Goal: Task Accomplishment & Management: Manage account settings

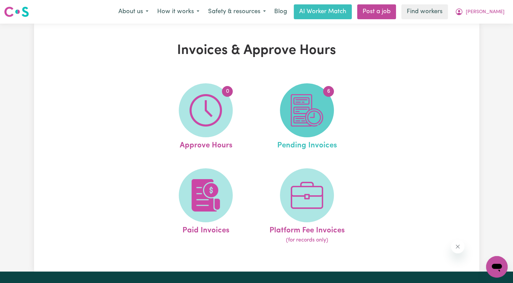
click at [322, 113] on img at bounding box center [307, 110] width 32 height 32
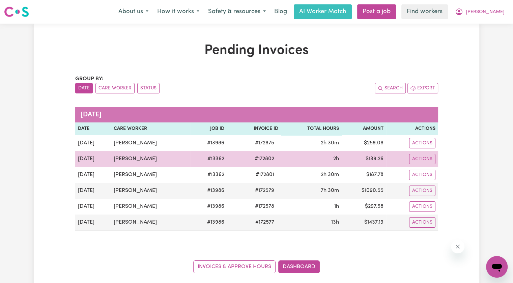
click at [261, 160] on span "# 172802" at bounding box center [265, 159] width 28 height 8
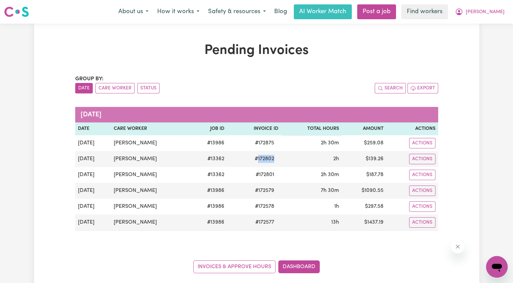
copy span "172802"
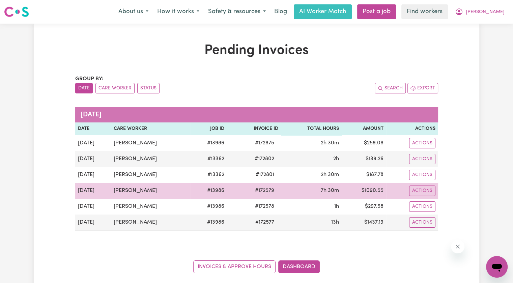
click at [260, 191] on span "# 172579" at bounding box center [264, 190] width 27 height 8
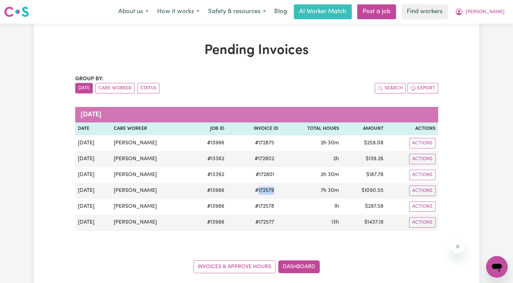
copy span "172579"
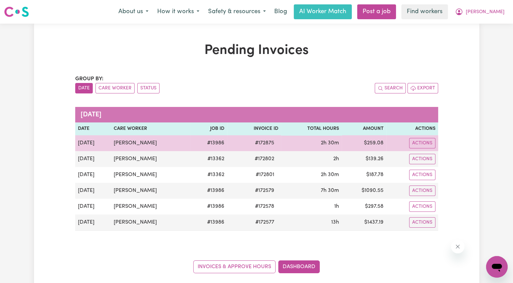
click at [262, 141] on span "# 172875" at bounding box center [264, 143] width 27 height 8
copy span "172875"
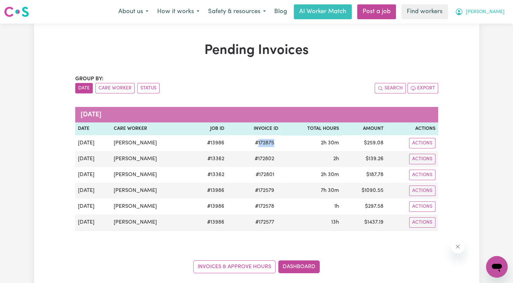
click at [501, 13] on span "[PERSON_NAME]" at bounding box center [485, 11] width 39 height 7
click at [480, 37] on link "Logout" at bounding box center [481, 38] width 53 height 13
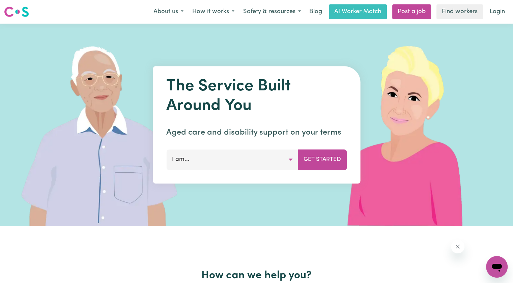
click at [510, 7] on div "Menu About us How it works Safety & resources Blog AI Worker Match Post a job F…" at bounding box center [256, 12] width 513 height 16
click at [493, 18] on link "Login" at bounding box center [497, 11] width 23 height 15
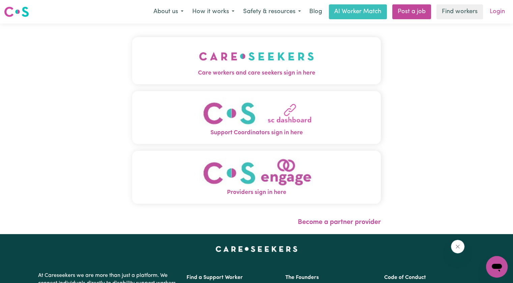
click at [496, 13] on link "Login" at bounding box center [497, 11] width 23 height 15
click at [327, 71] on span "Care workers and care seekers sign in here" at bounding box center [256, 73] width 249 height 9
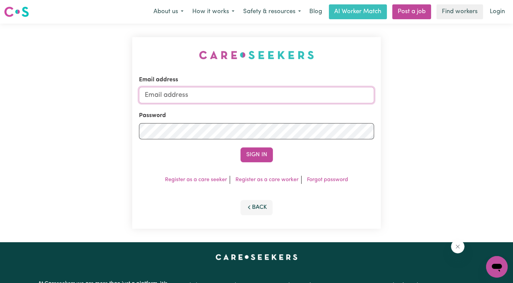
click at [207, 96] on input "Email address" at bounding box center [256, 95] width 235 height 16
drag, startPoint x: 181, startPoint y: 95, endPoint x: 387, endPoint y: 85, distance: 206.6
click at [387, 85] on div "Email address [EMAIL_ADDRESS][DOMAIN_NAME] Password Sign In Register as a care …" at bounding box center [256, 133] width 513 height 218
paste input "joshuarcollins-[GEOGRAPHIC_DATA]"
type input "[EMAIL_ADDRESS][DOMAIN_NAME]"
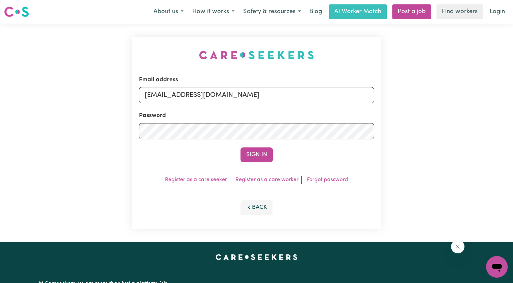
click at [290, 142] on form "Email address [EMAIL_ADDRESS][DOMAIN_NAME] Password Sign In" at bounding box center [256, 119] width 235 height 87
click at [240, 147] on button "Sign In" at bounding box center [256, 154] width 32 height 15
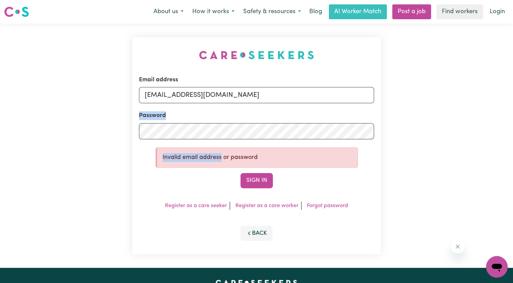
drag, startPoint x: 120, startPoint y: 131, endPoint x: 105, endPoint y: 130, distance: 15.2
click at [105, 130] on div "Email address [EMAIL_ADDRESS][DOMAIN_NAME] Password Invalid email address or pa…" at bounding box center [256, 146] width 513 height 244
click at [133, 124] on div "Email address [EMAIL_ADDRESS][DOMAIN_NAME] Password Invalid email address or pa…" at bounding box center [256, 145] width 249 height 217
click at [240, 173] on button "Sign In" at bounding box center [256, 180] width 32 height 15
click at [26, 122] on div "Email address [EMAIL_ADDRESS][DOMAIN_NAME] Password Invalid email address or pa…" at bounding box center [256, 146] width 513 height 244
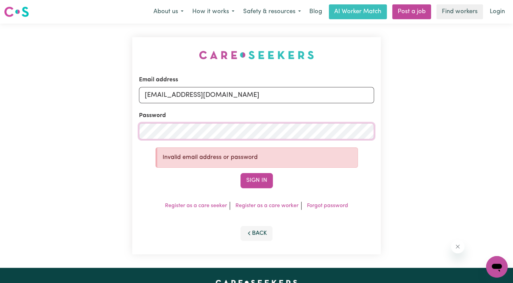
click at [240, 173] on button "Sign In" at bounding box center [256, 180] width 32 height 15
